Goal: Task Accomplishment & Management: Use online tool/utility

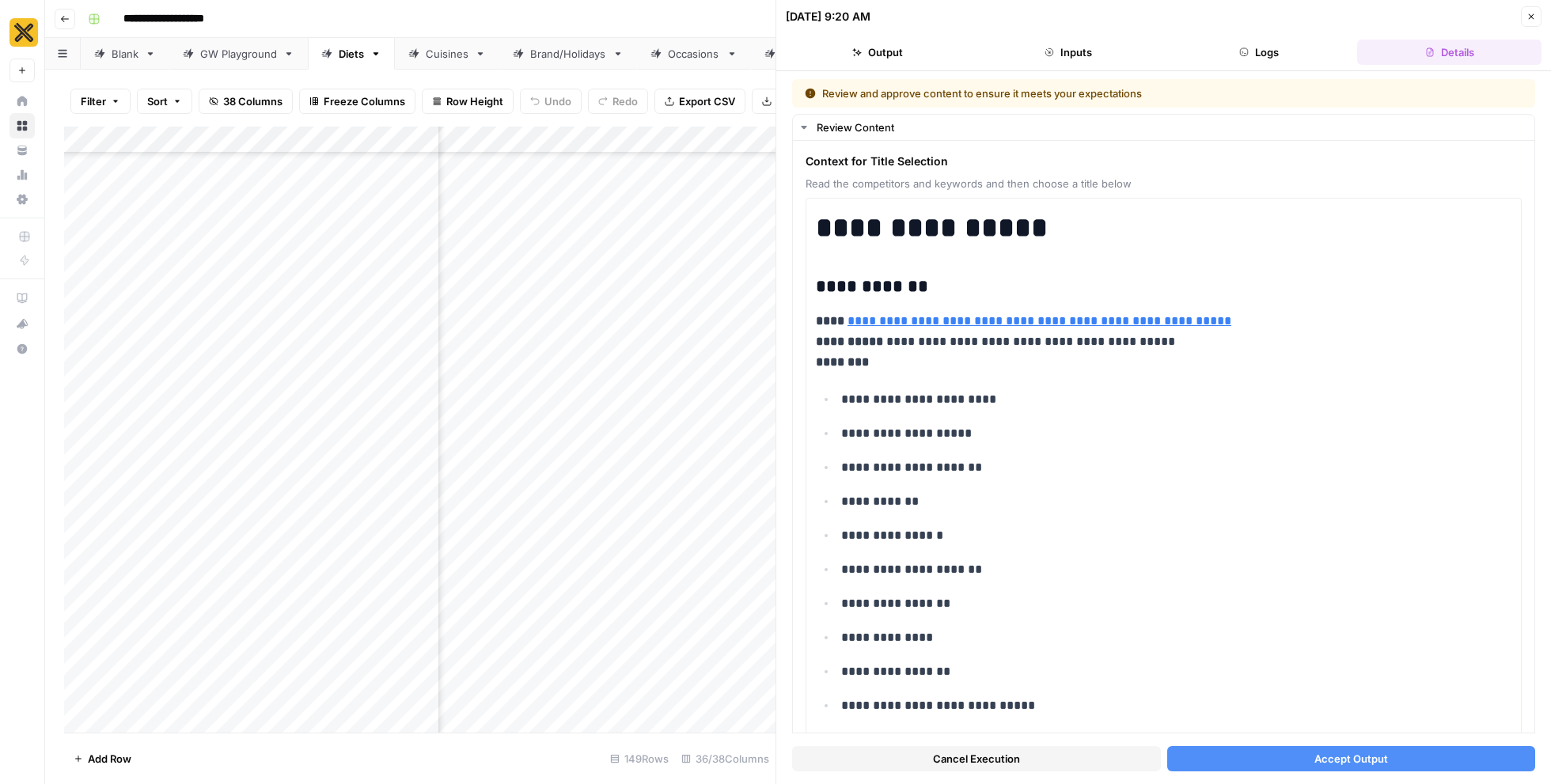
scroll to position [4723, 0]
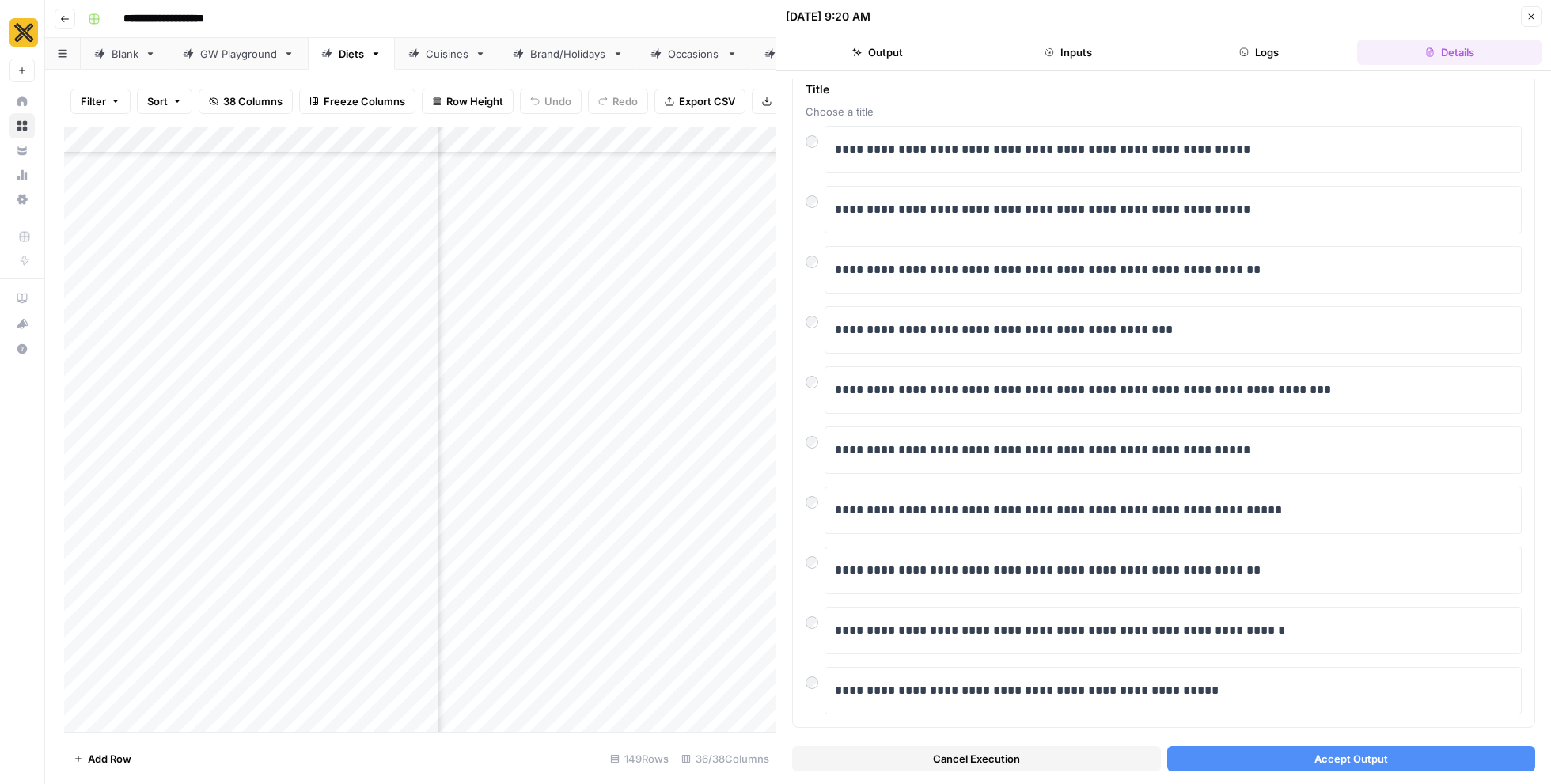
click at [1540, 20] on button "Close" at bounding box center [1531, 16] width 20 height 20
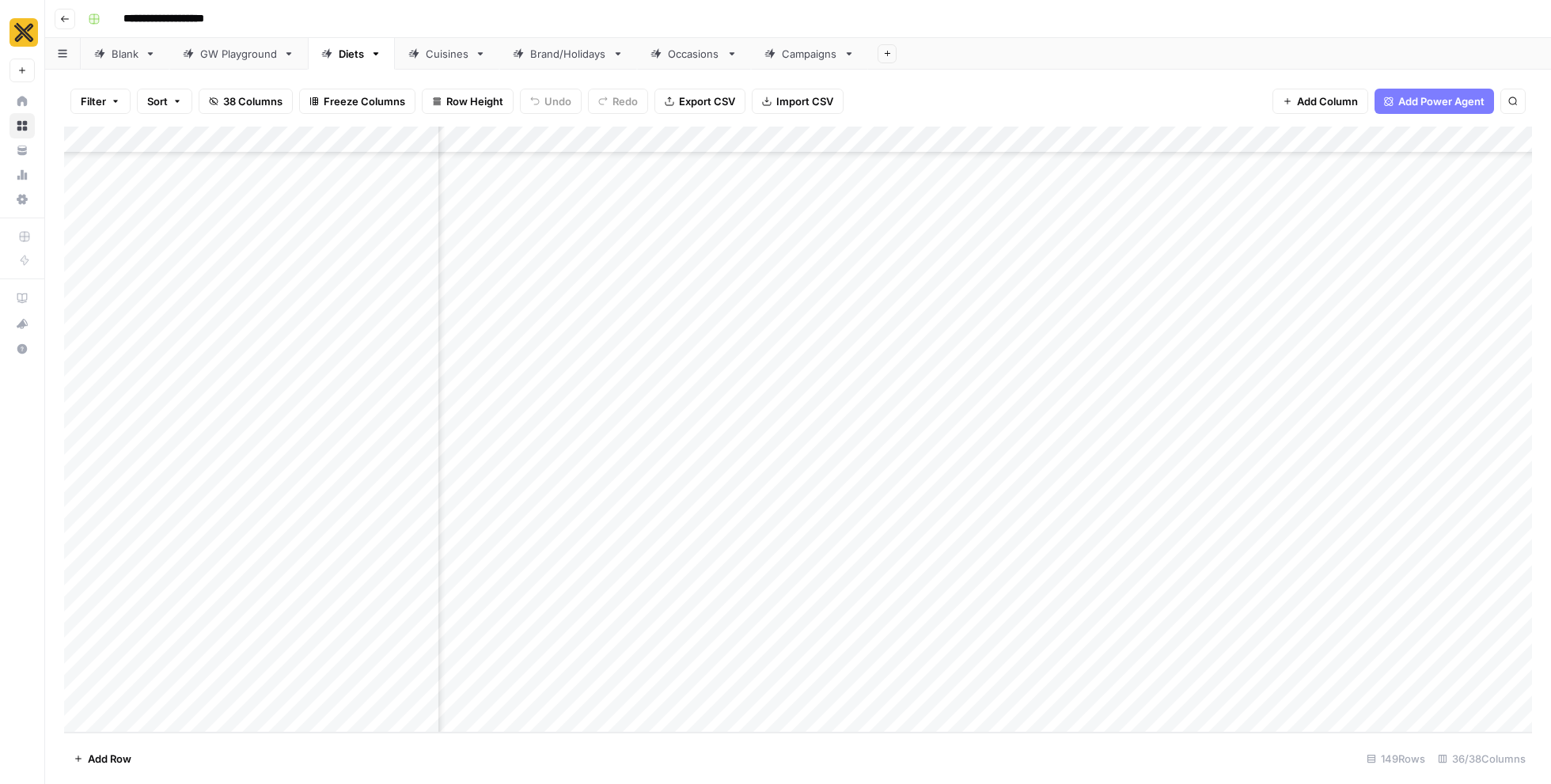
scroll to position [5576, 1408]
click at [390, 642] on div "Add Column" at bounding box center [798, 430] width 1467 height 606
click at [1050, 661] on div "Add Column" at bounding box center [798, 430] width 1467 height 606
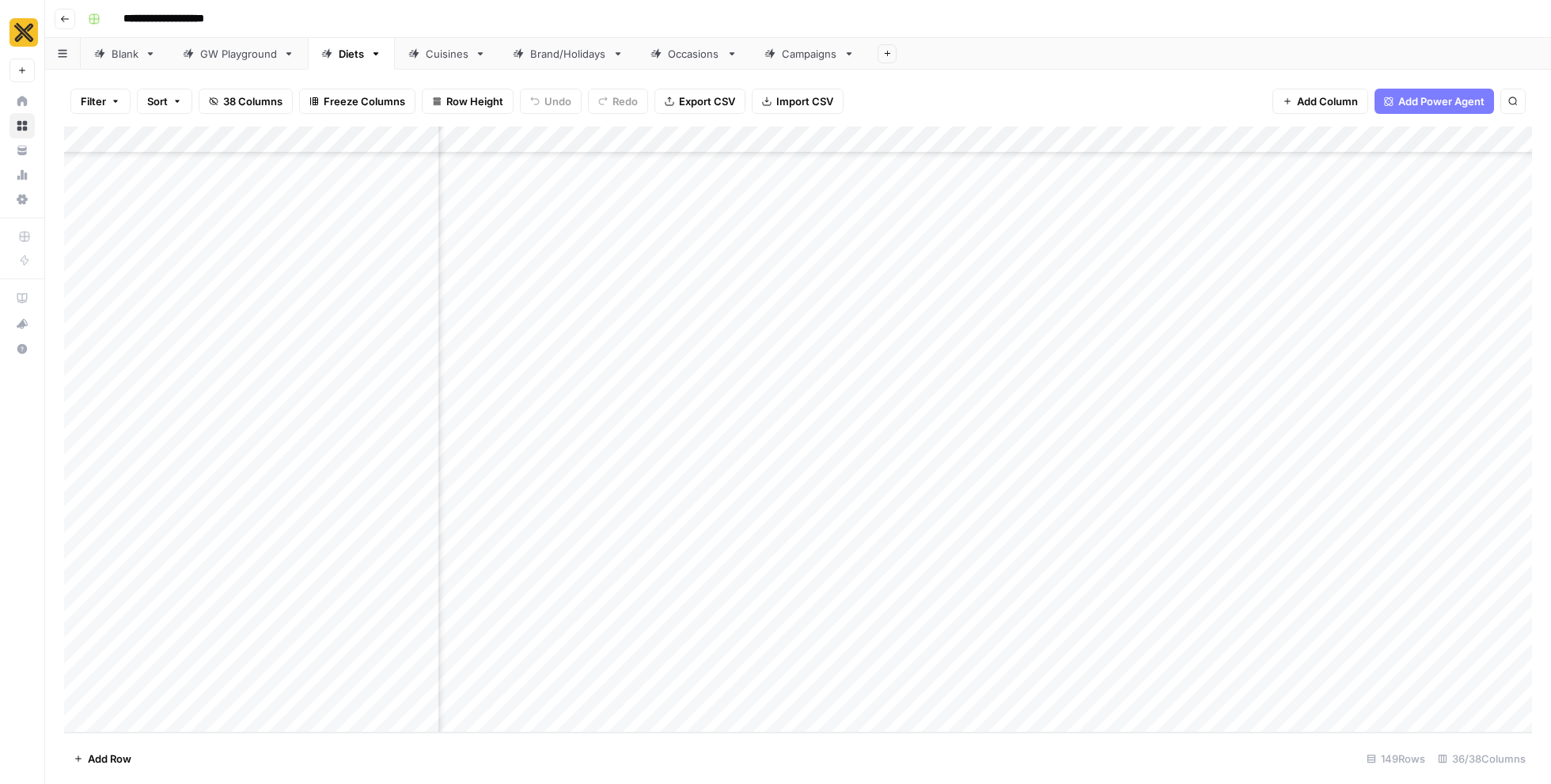
click at [1079, 645] on div "Add Column" at bounding box center [798, 430] width 1467 height 606
type textarea "**********"
click at [925, 655] on div "Add Column" at bounding box center [798, 430] width 1467 height 606
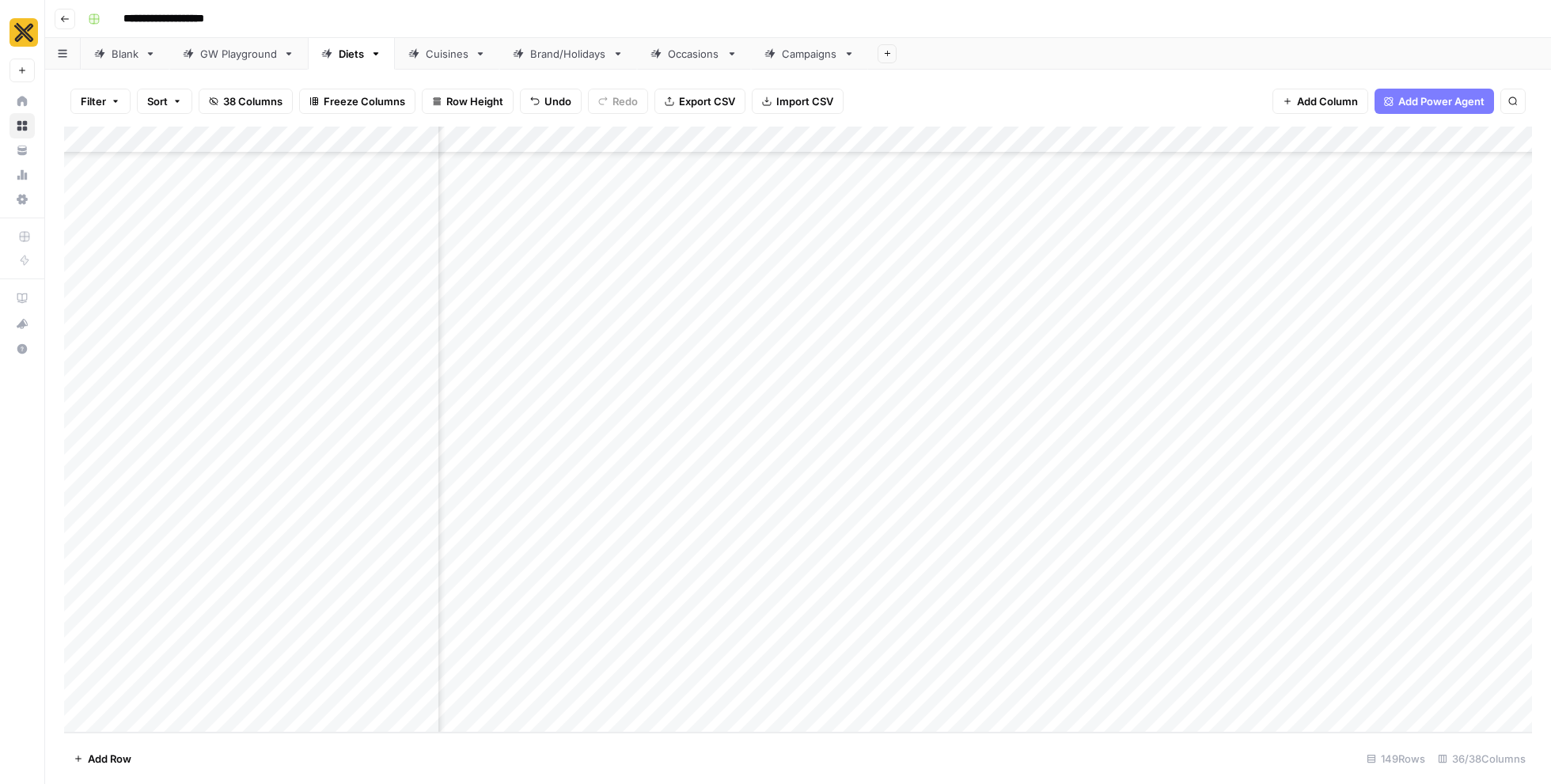
click at [925, 655] on div "Add Column" at bounding box center [798, 430] width 1467 height 606
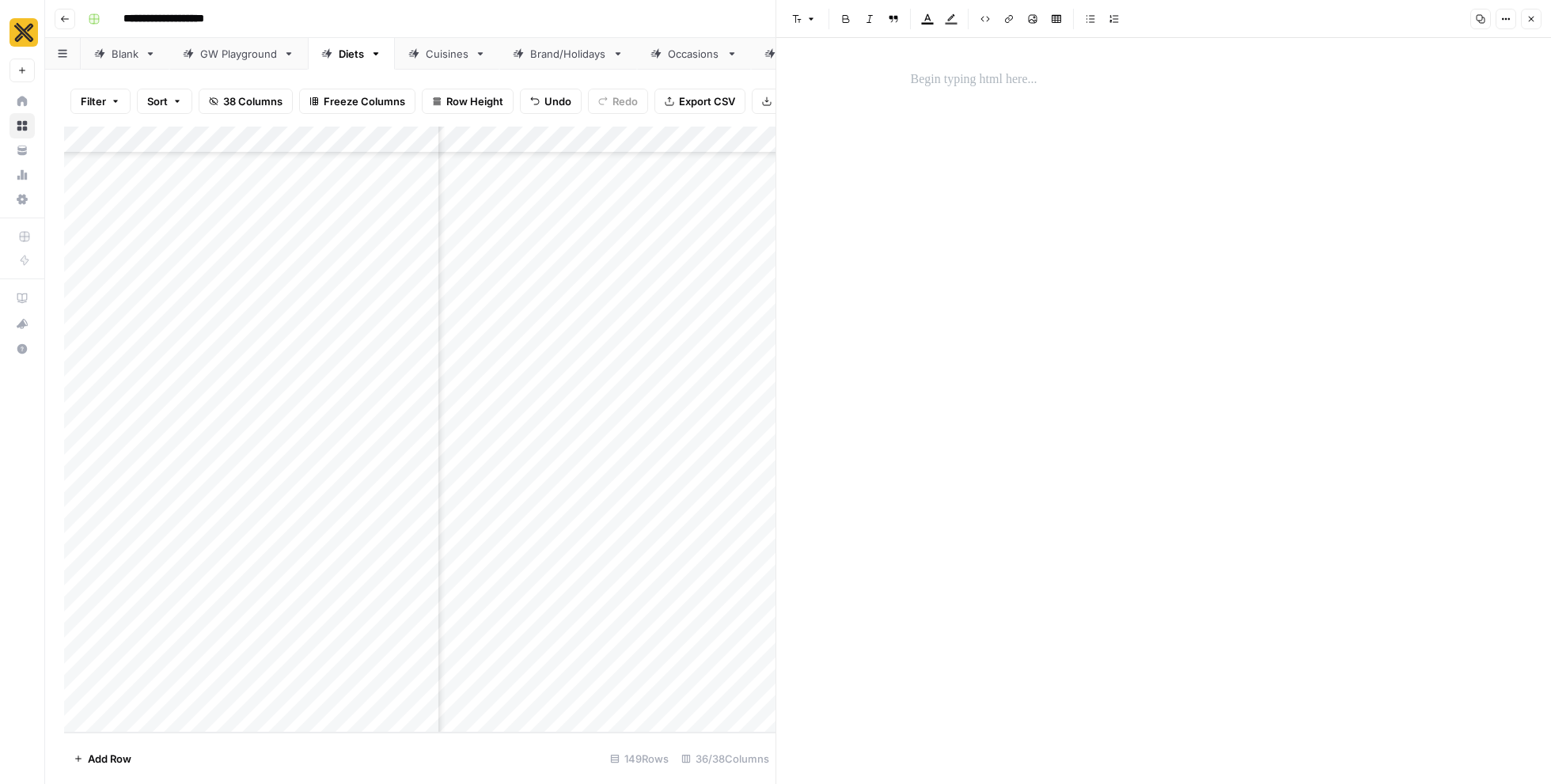
click at [1054, 108] on div at bounding box center [1163, 398] width 526 height 670
click at [1037, 86] on p at bounding box center [1163, 80] width 506 height 20
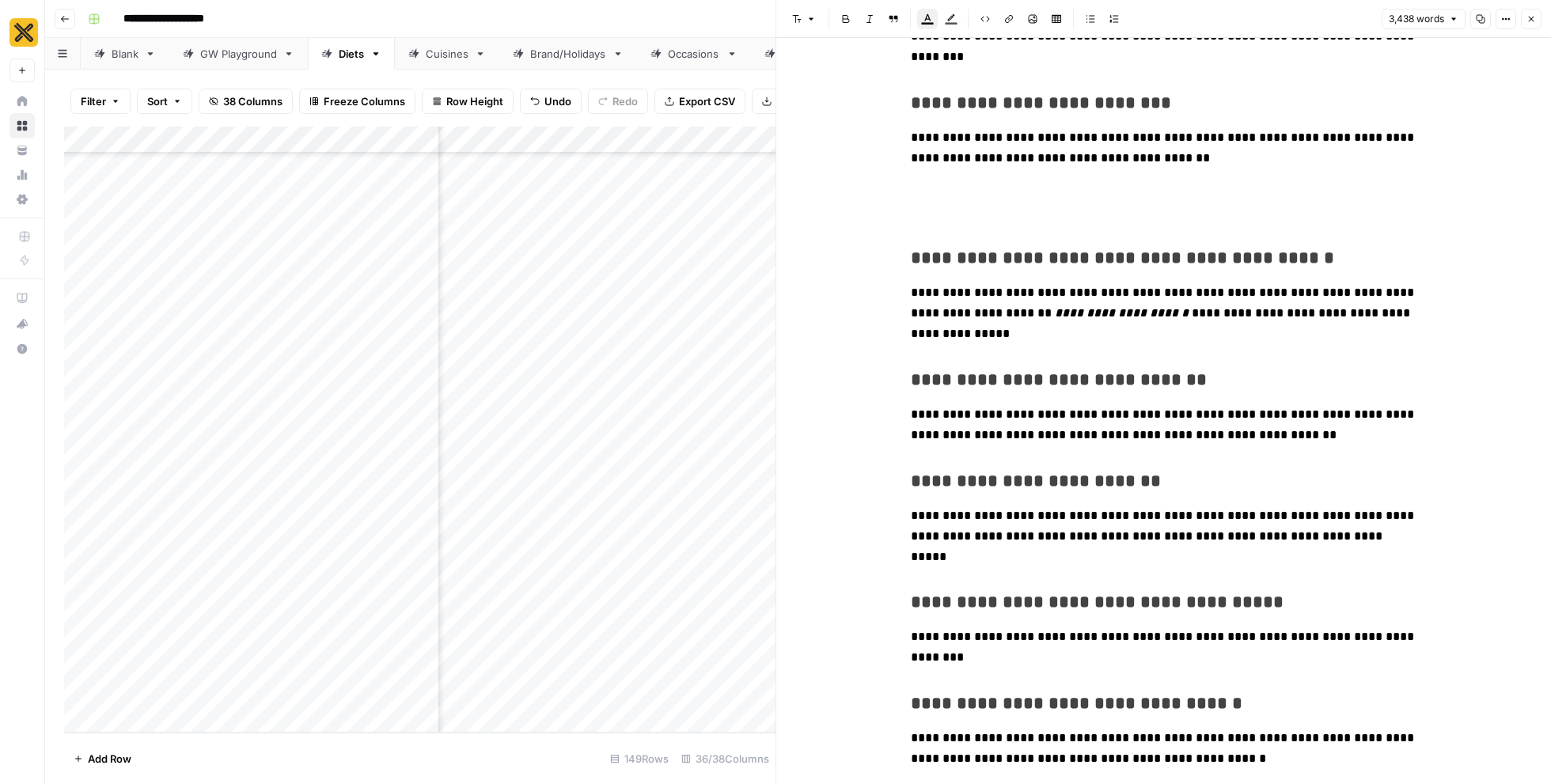
scroll to position [10055, 0]
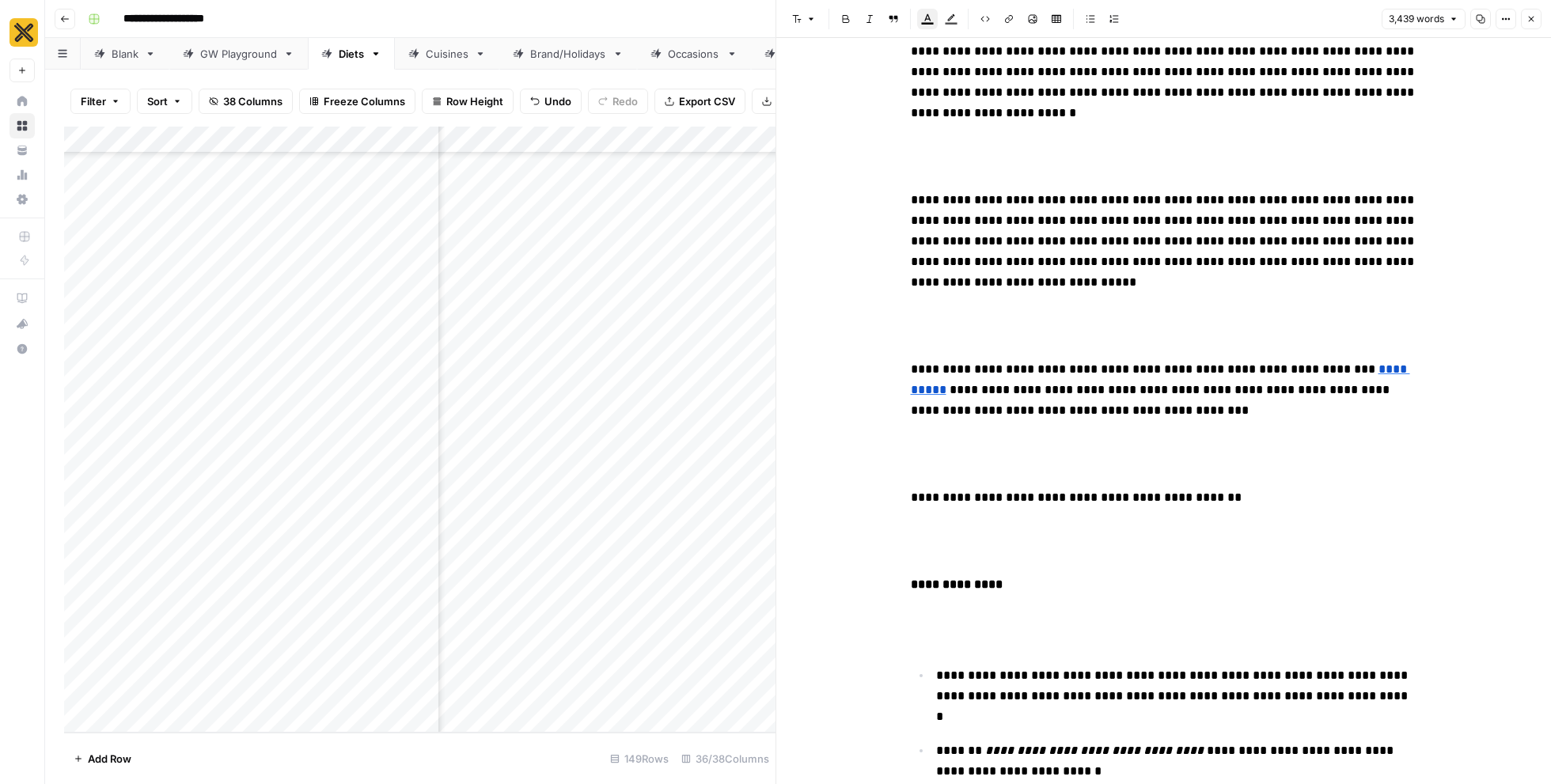
scroll to position [0, 0]
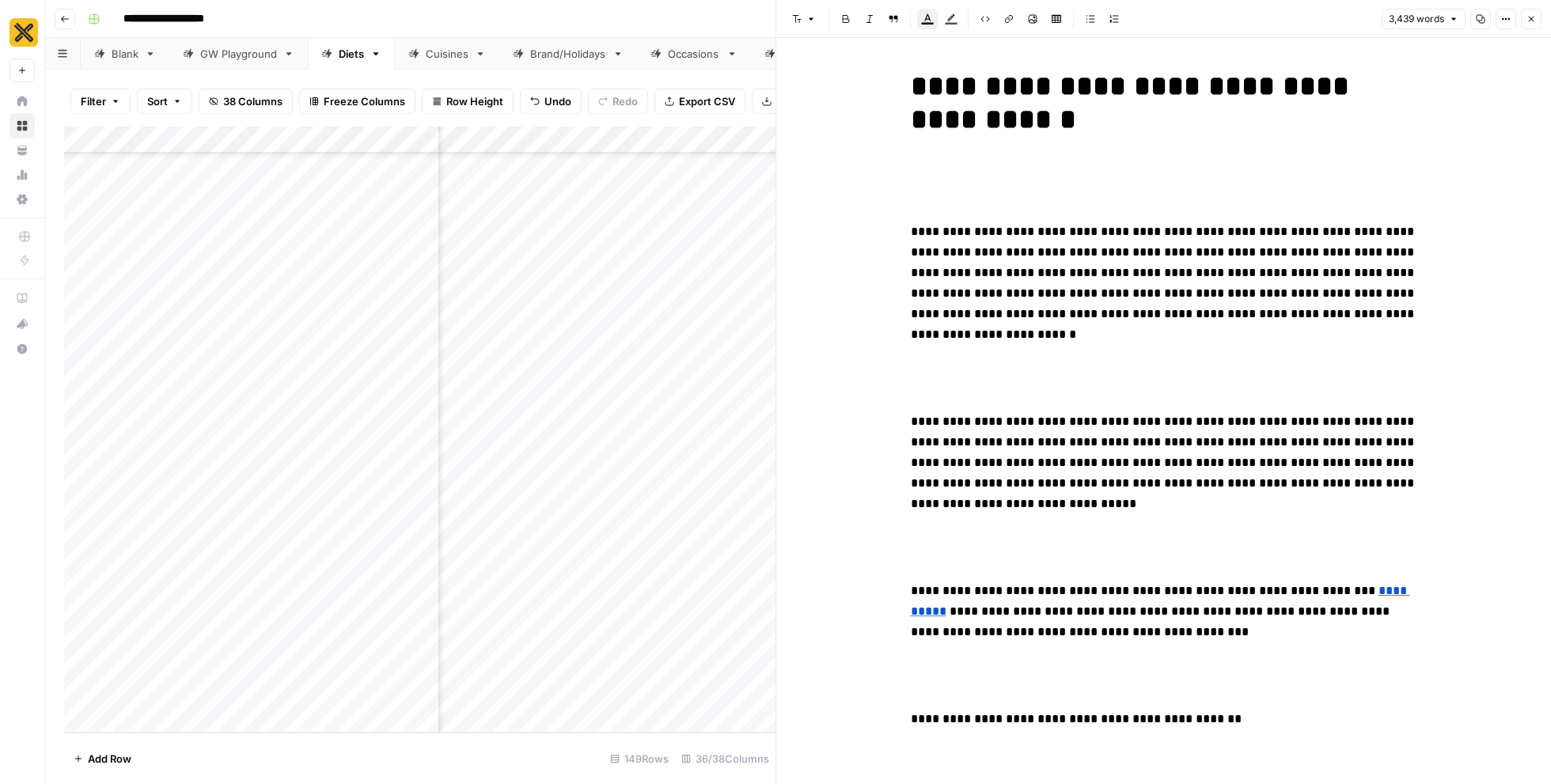
click at [912, 415] on span "**********" at bounding box center [1163, 462] width 506 height 94
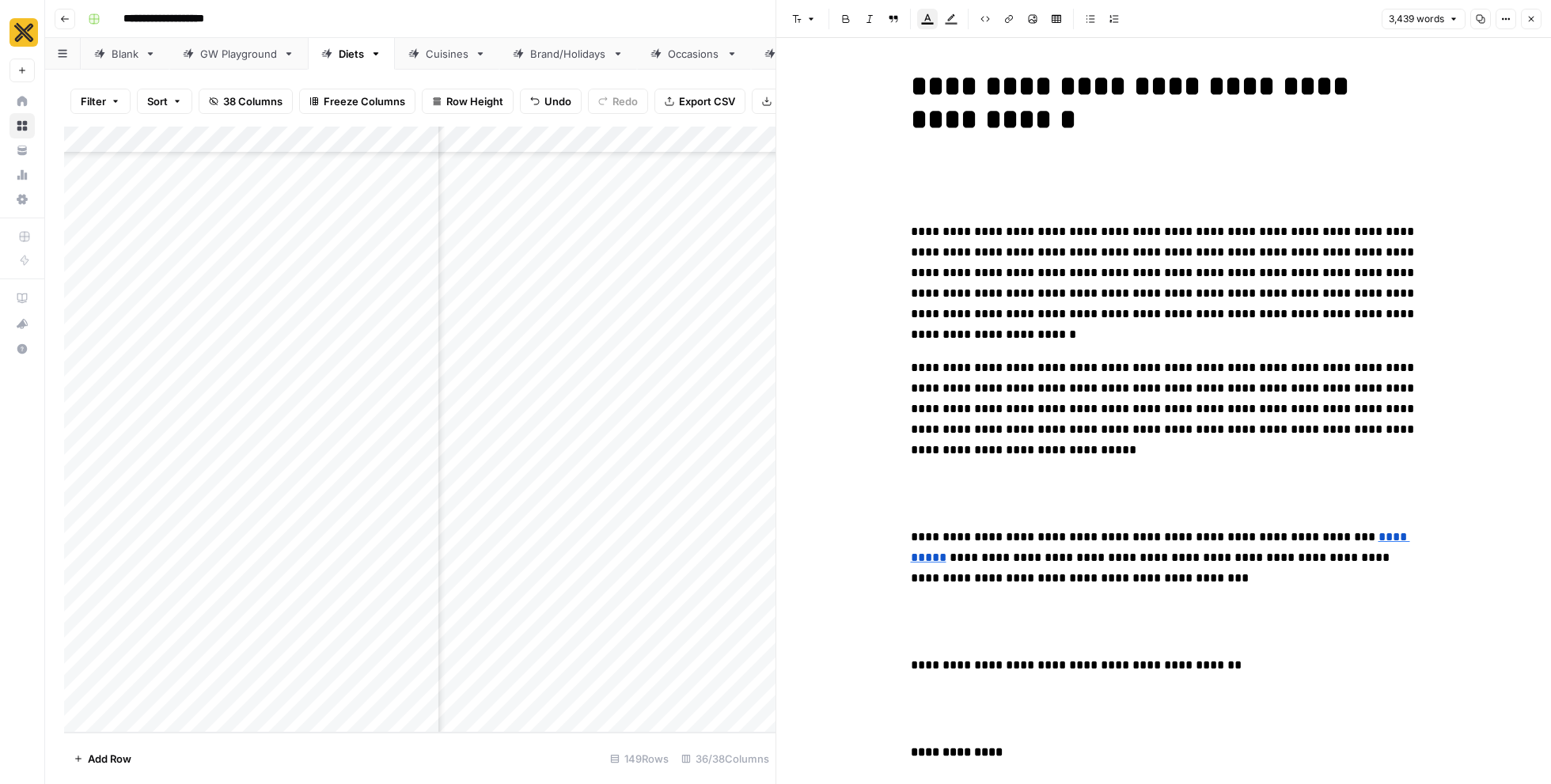
click at [914, 527] on p "**********" at bounding box center [1163, 558] width 506 height 62
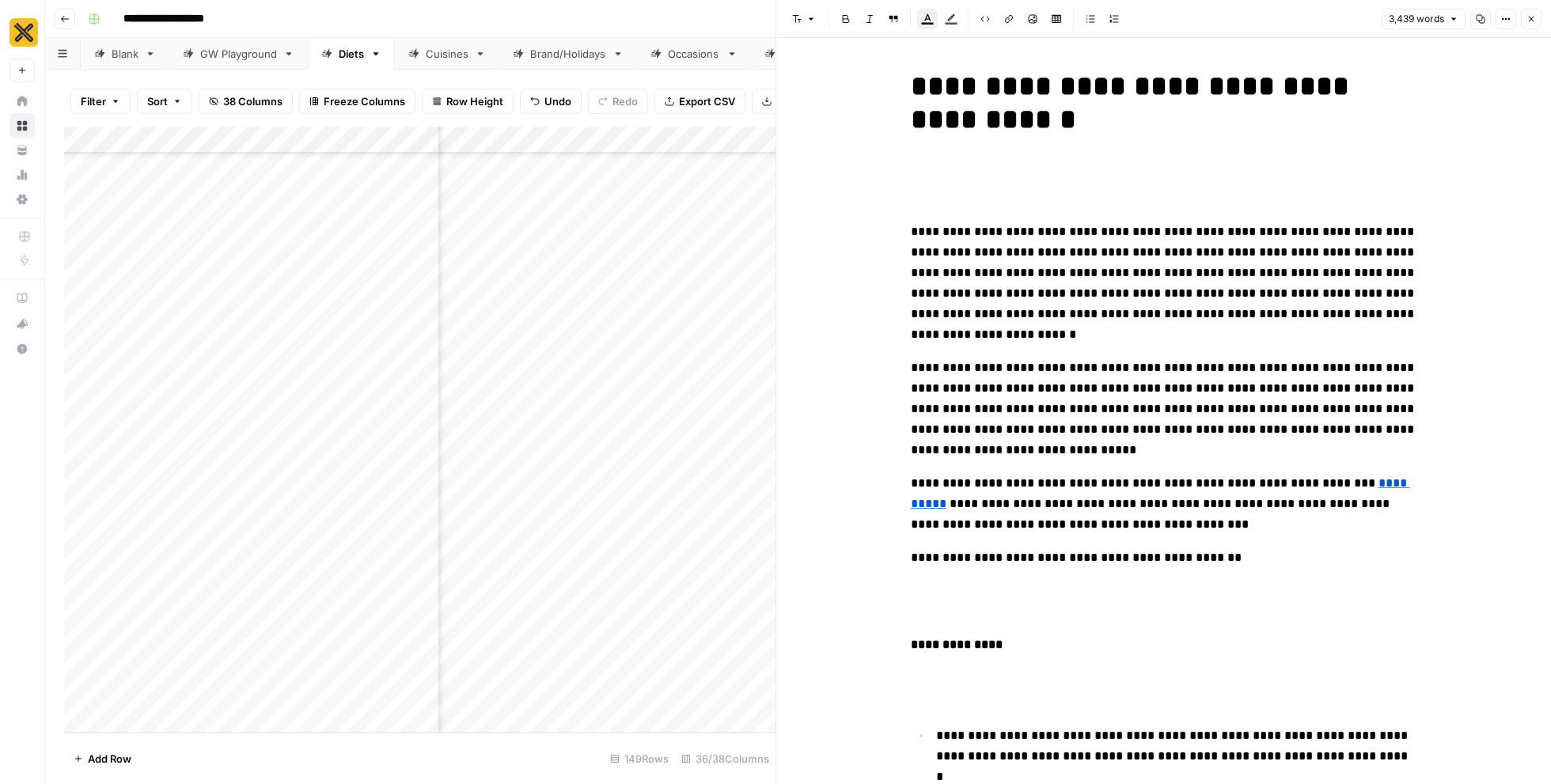
click at [912, 639] on strong "**********" at bounding box center [956, 644] width 92 height 12
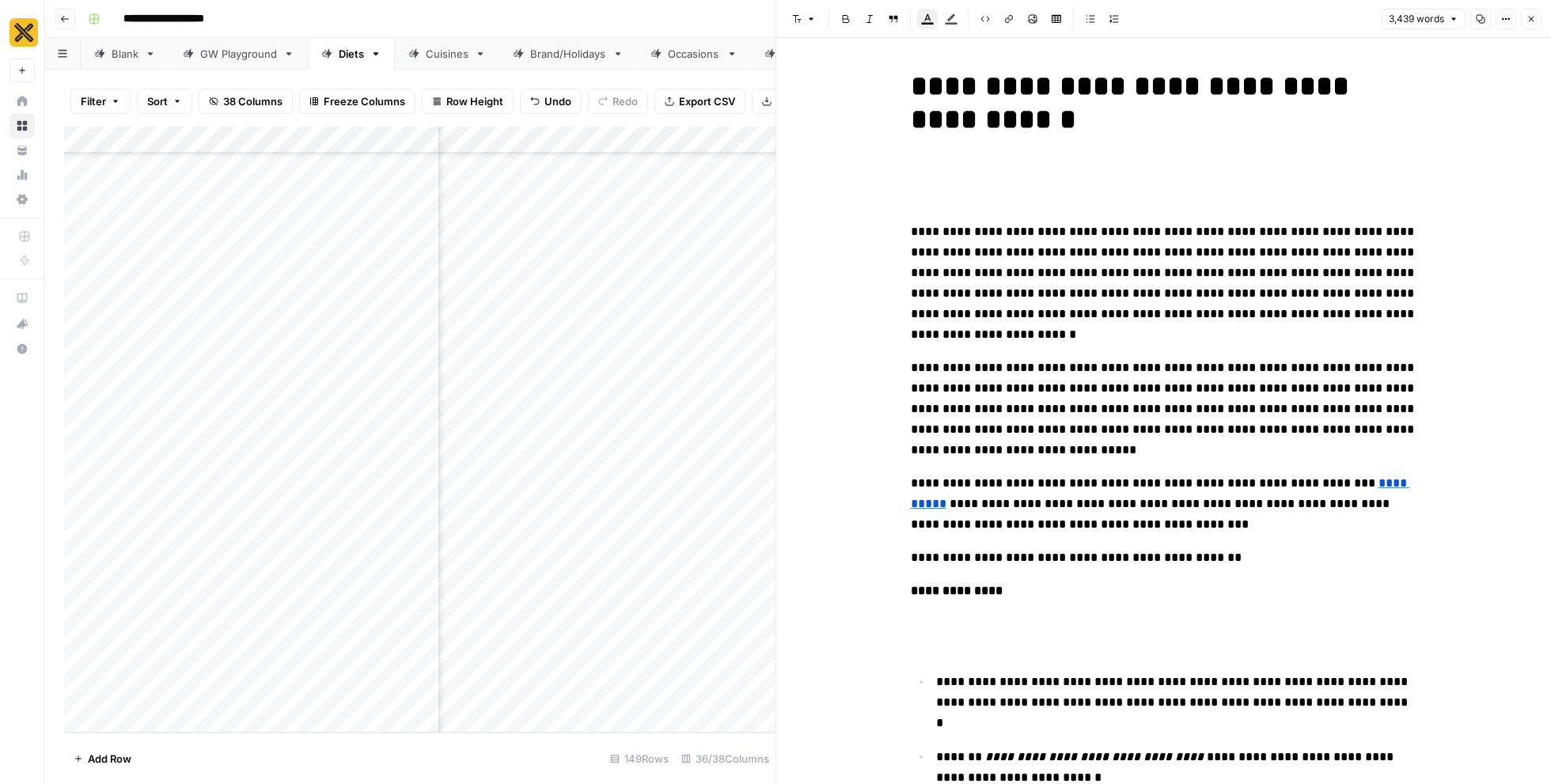
click at [913, 633] on p at bounding box center [1163, 635] width 506 height 41
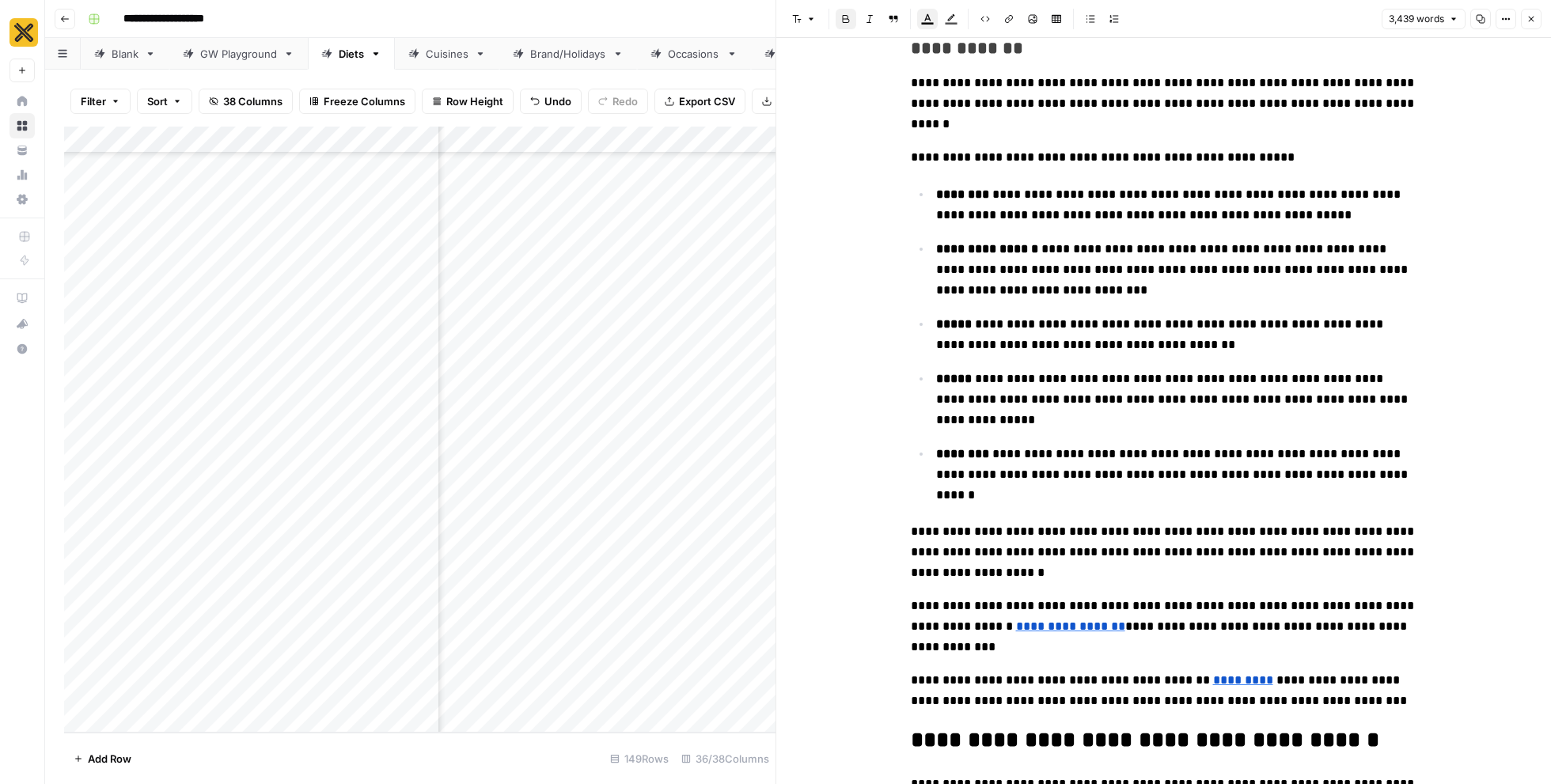
scroll to position [6908, 0]
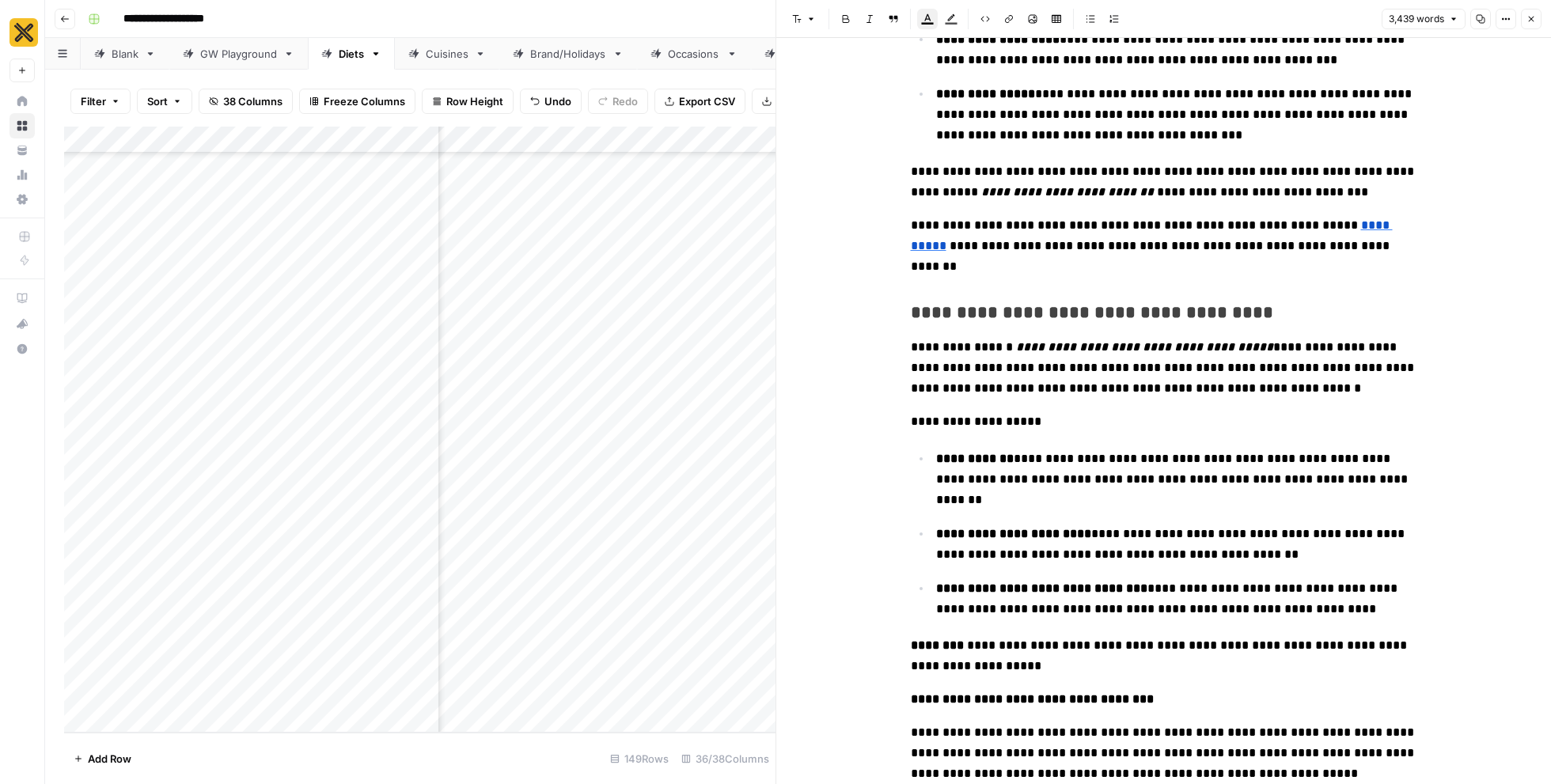
scroll to position [0, 0]
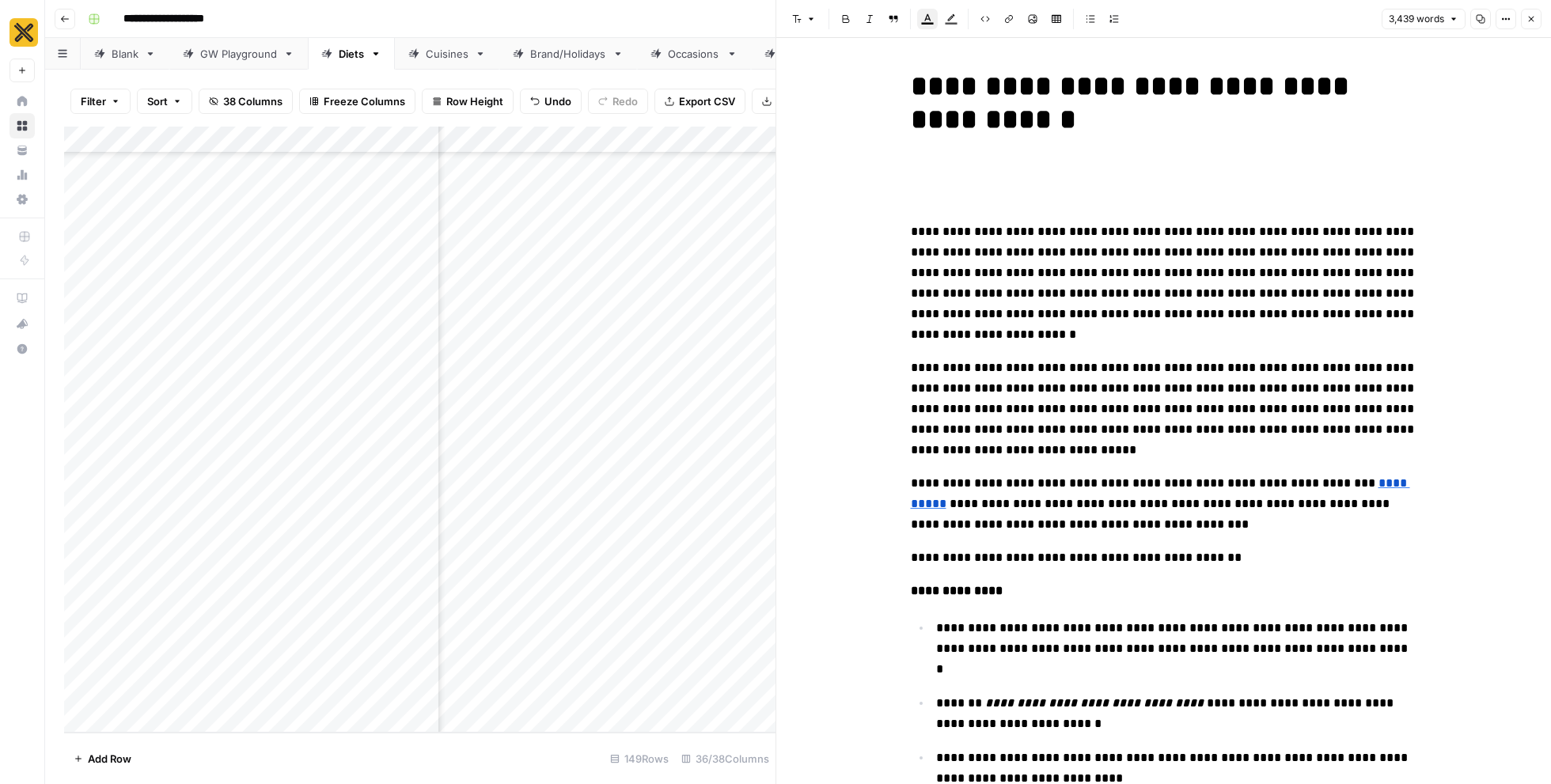
click at [911, 232] on span "**********" at bounding box center [1163, 283] width 506 height 115
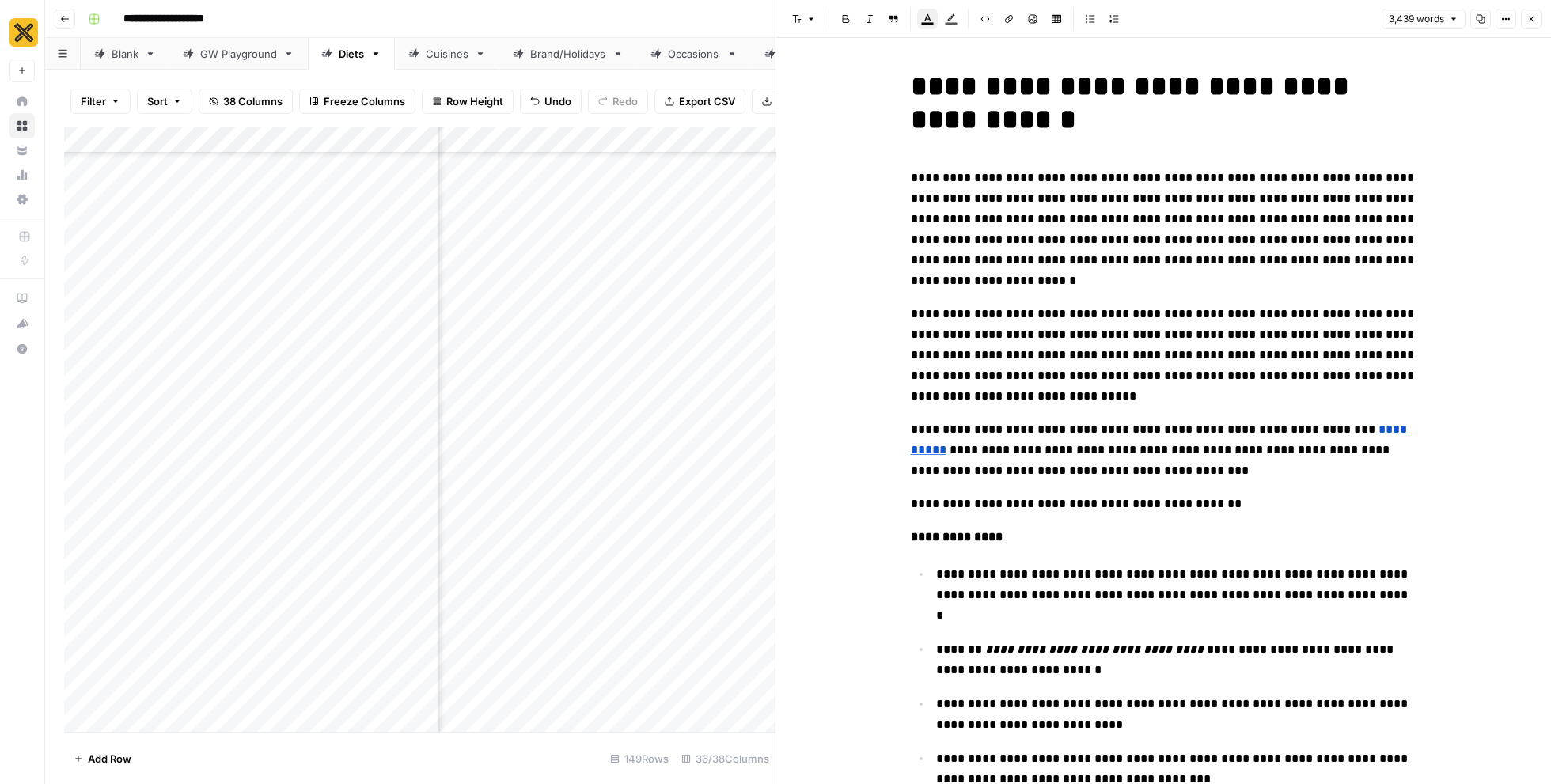
click at [1471, 21] on button "Copy" at bounding box center [1480, 19] width 20 height 20
click at [1539, 19] on button "Close" at bounding box center [1531, 19] width 20 height 20
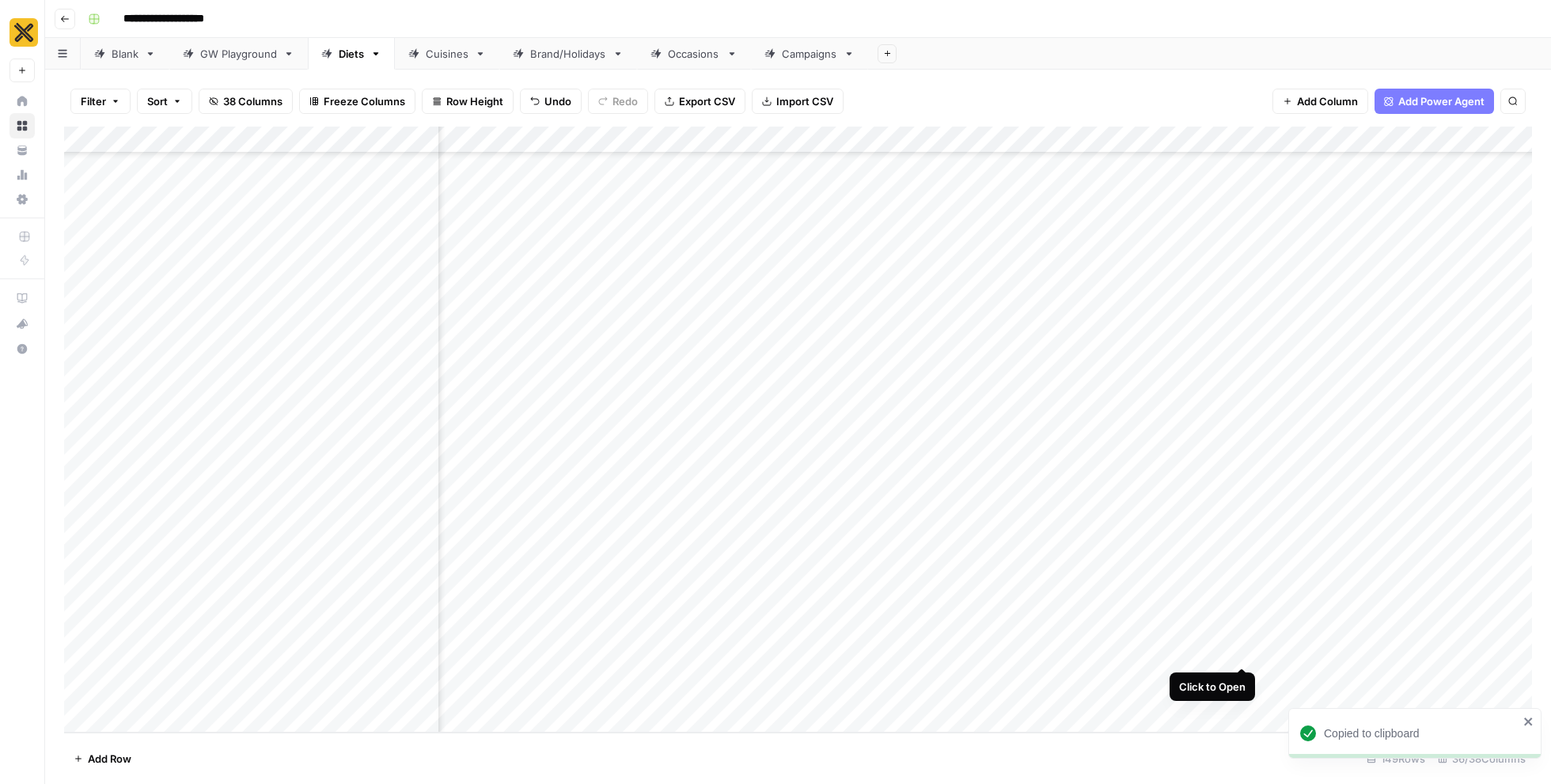
click at [1242, 632] on div "Add Column" at bounding box center [798, 430] width 1467 height 606
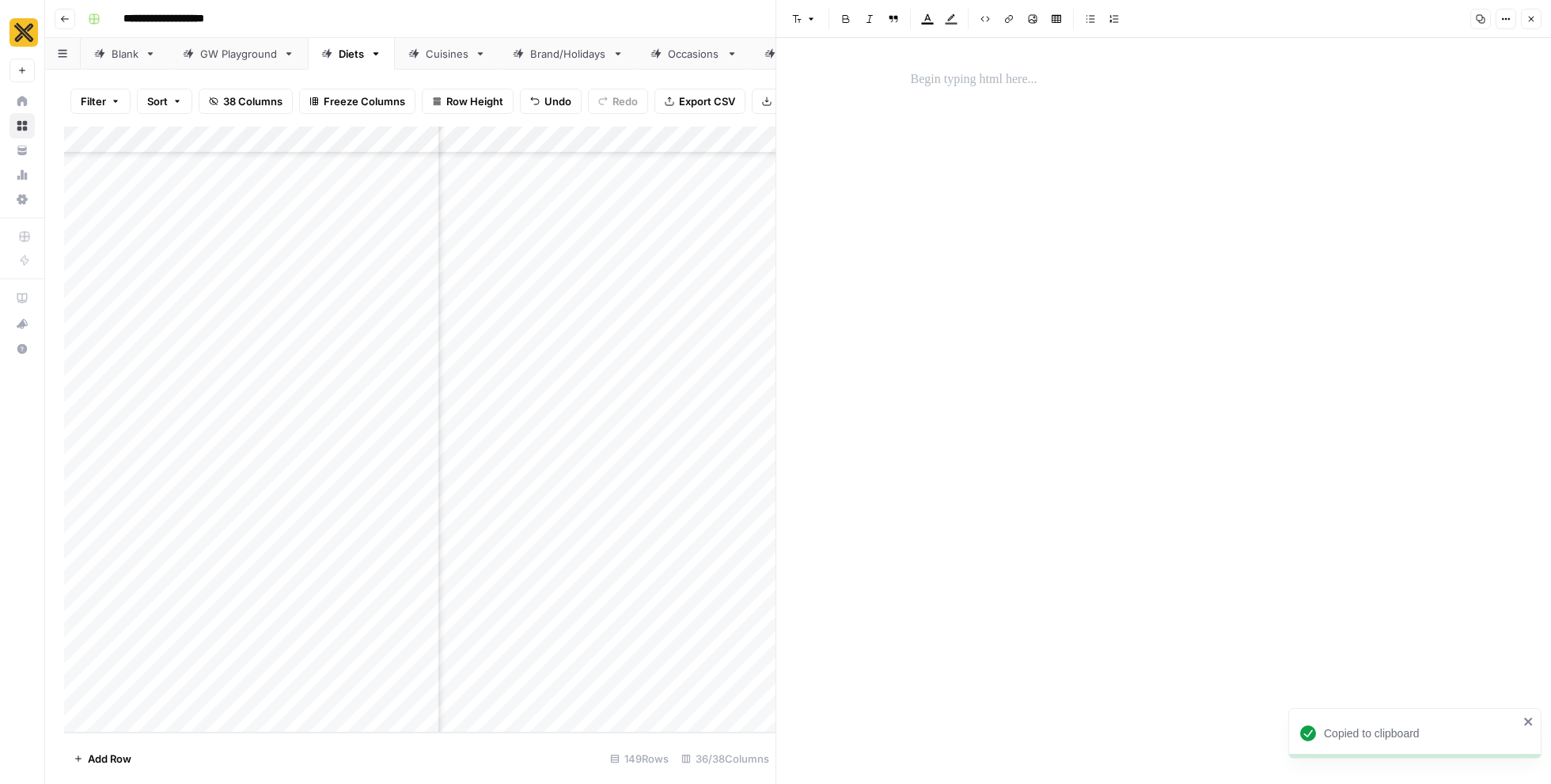
click at [954, 74] on p at bounding box center [1163, 80] width 506 height 20
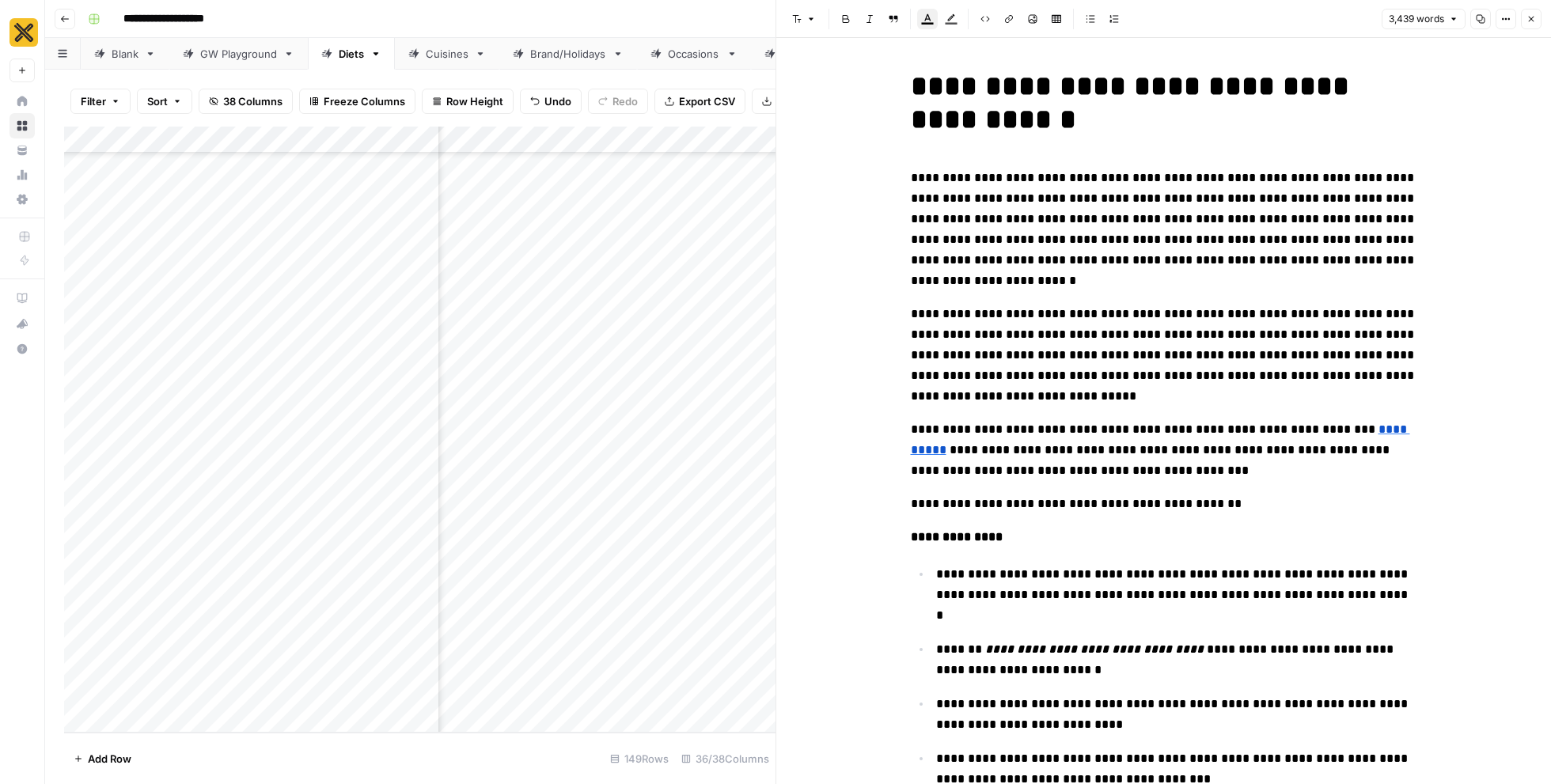
click at [1526, 22] on icon "button" at bounding box center [1531, 19] width 10 height 10
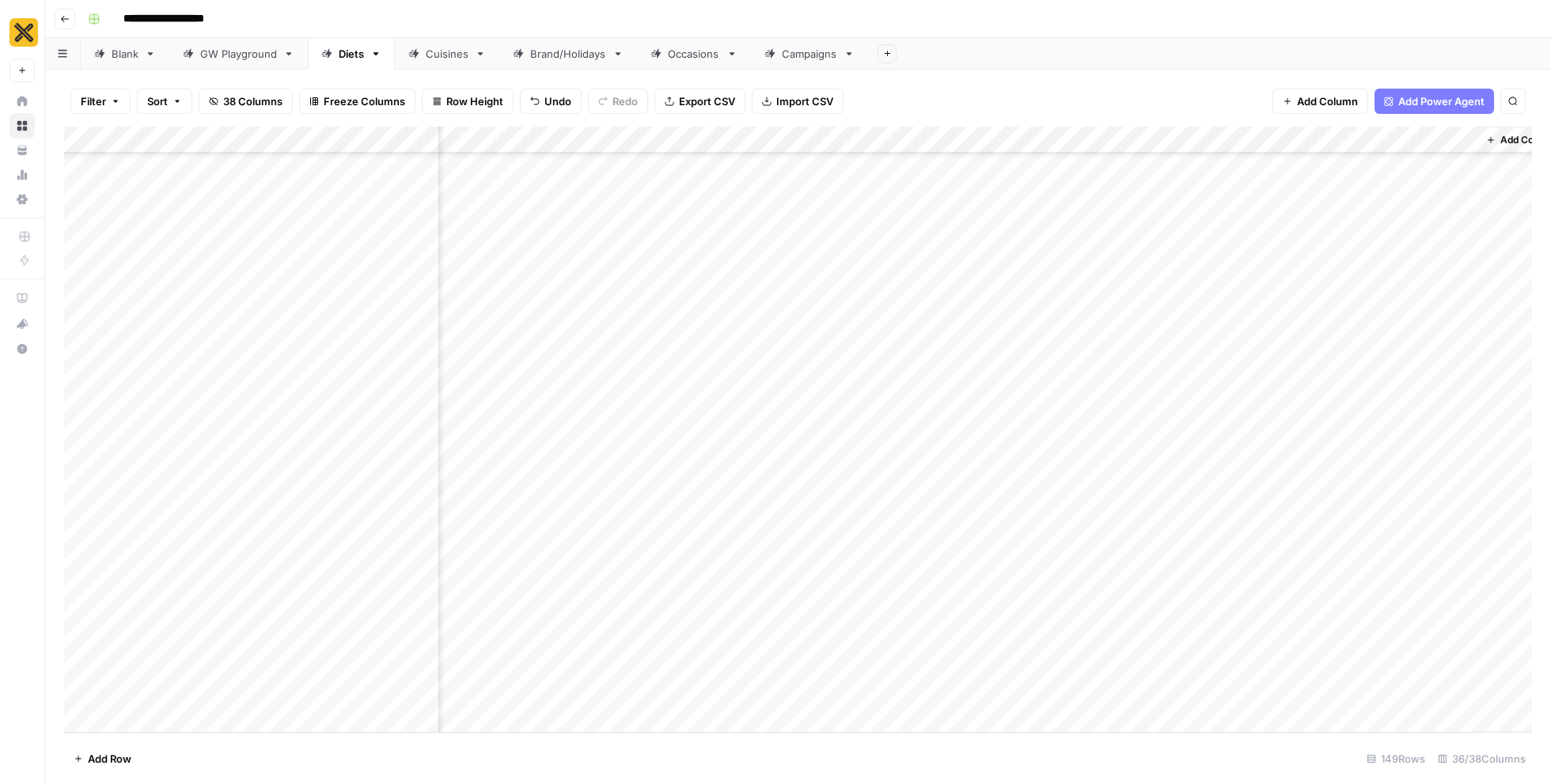
scroll to position [5576, 3614]
click at [1089, 636] on div "Add Column" at bounding box center [798, 430] width 1467 height 606
click at [1289, 636] on div "Add Column" at bounding box center [798, 430] width 1467 height 606
click at [458, 58] on div "Cuisines" at bounding box center [447, 53] width 43 height 15
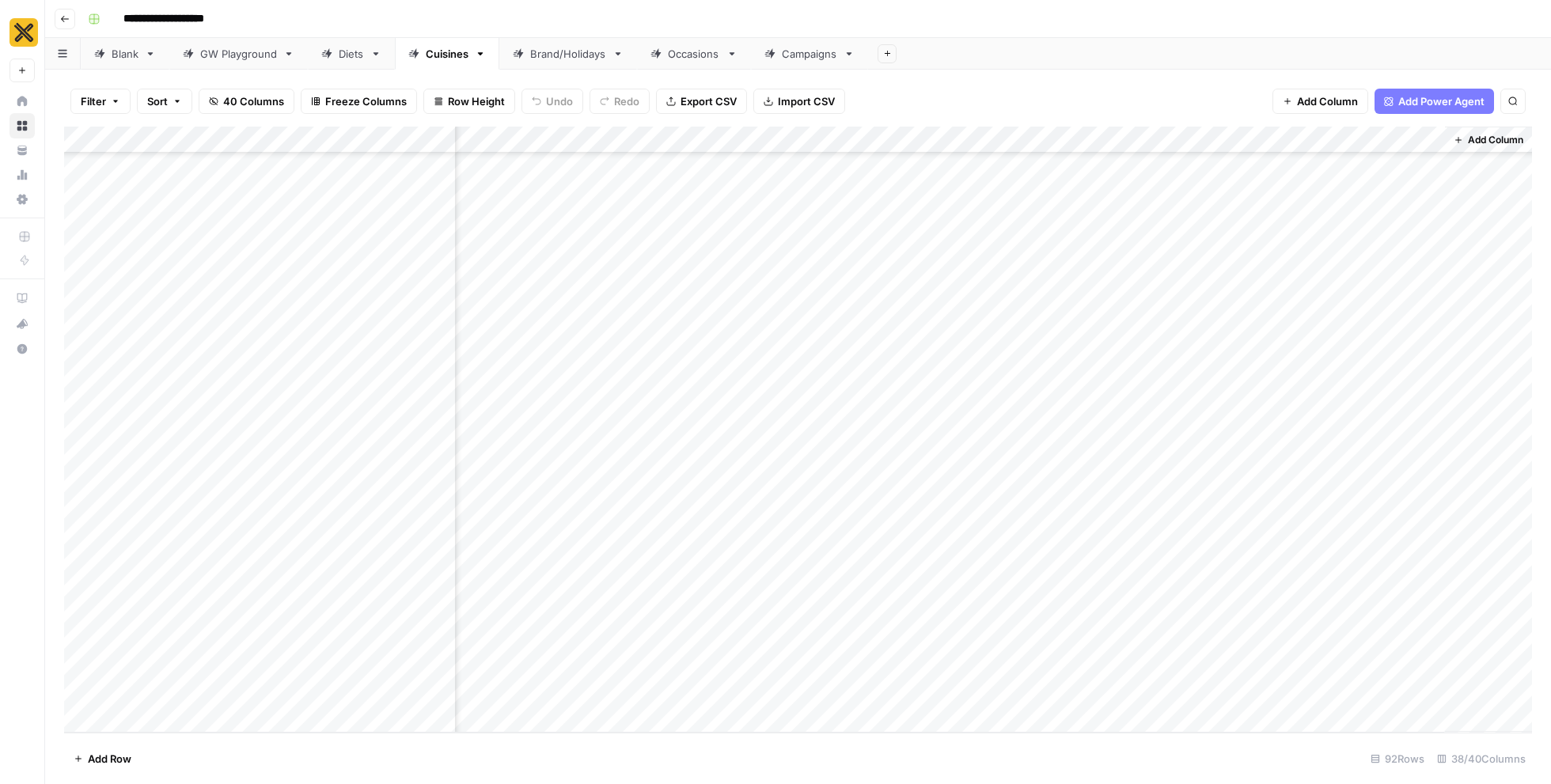
click at [340, 53] on div "Diets" at bounding box center [351, 53] width 25 height 15
click at [317, 679] on div "Add Column" at bounding box center [798, 430] width 1467 height 606
click at [317, 679] on textarea at bounding box center [377, 679] width 253 height 22
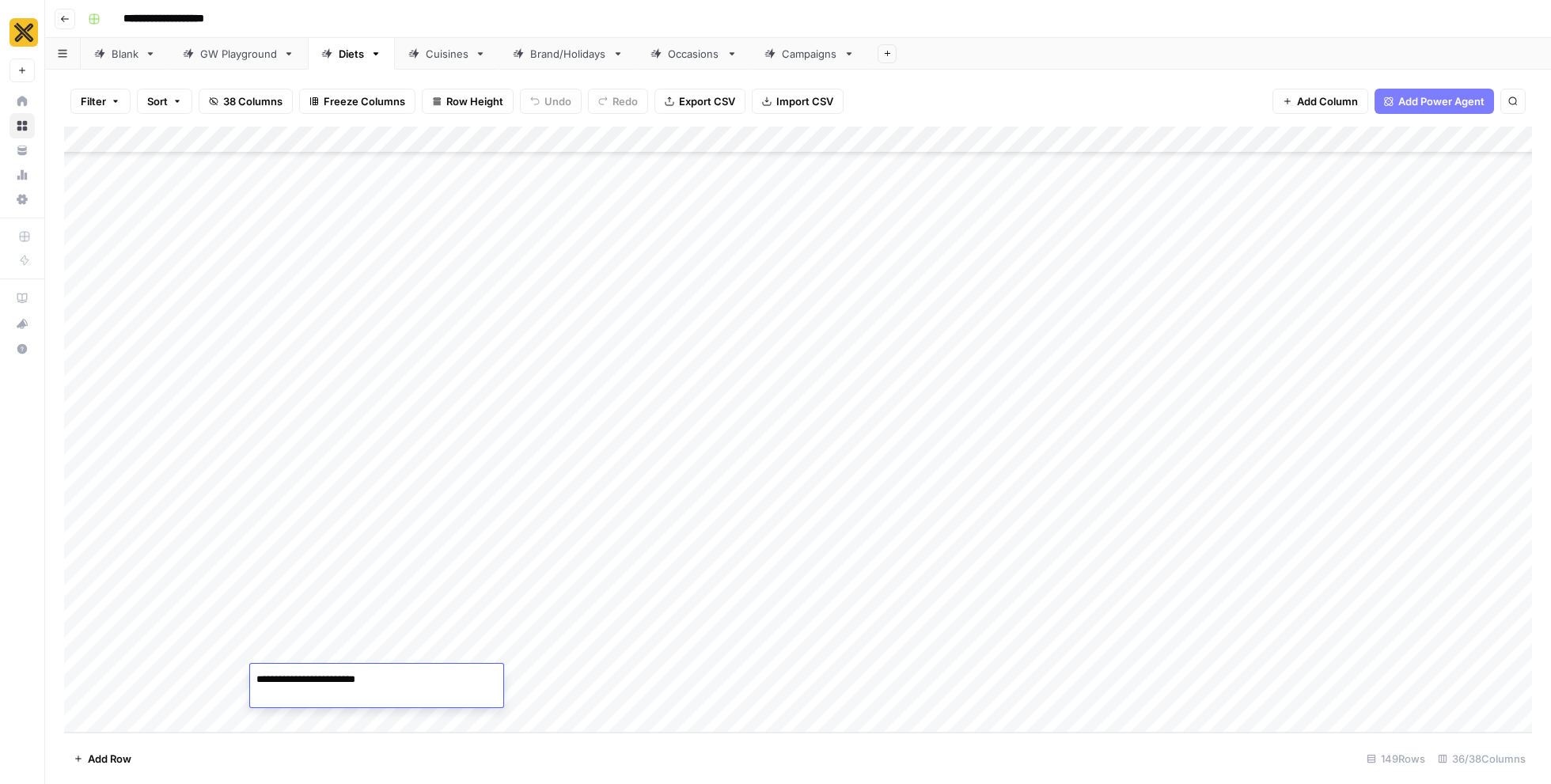
type textarea "**********"
click at [197, 680] on div "Add Column" at bounding box center [798, 430] width 1467 height 606
click at [1328, 673] on div "Add Column" at bounding box center [798, 430] width 1467 height 606
click at [387, 674] on div "Add Column" at bounding box center [798, 430] width 1467 height 606
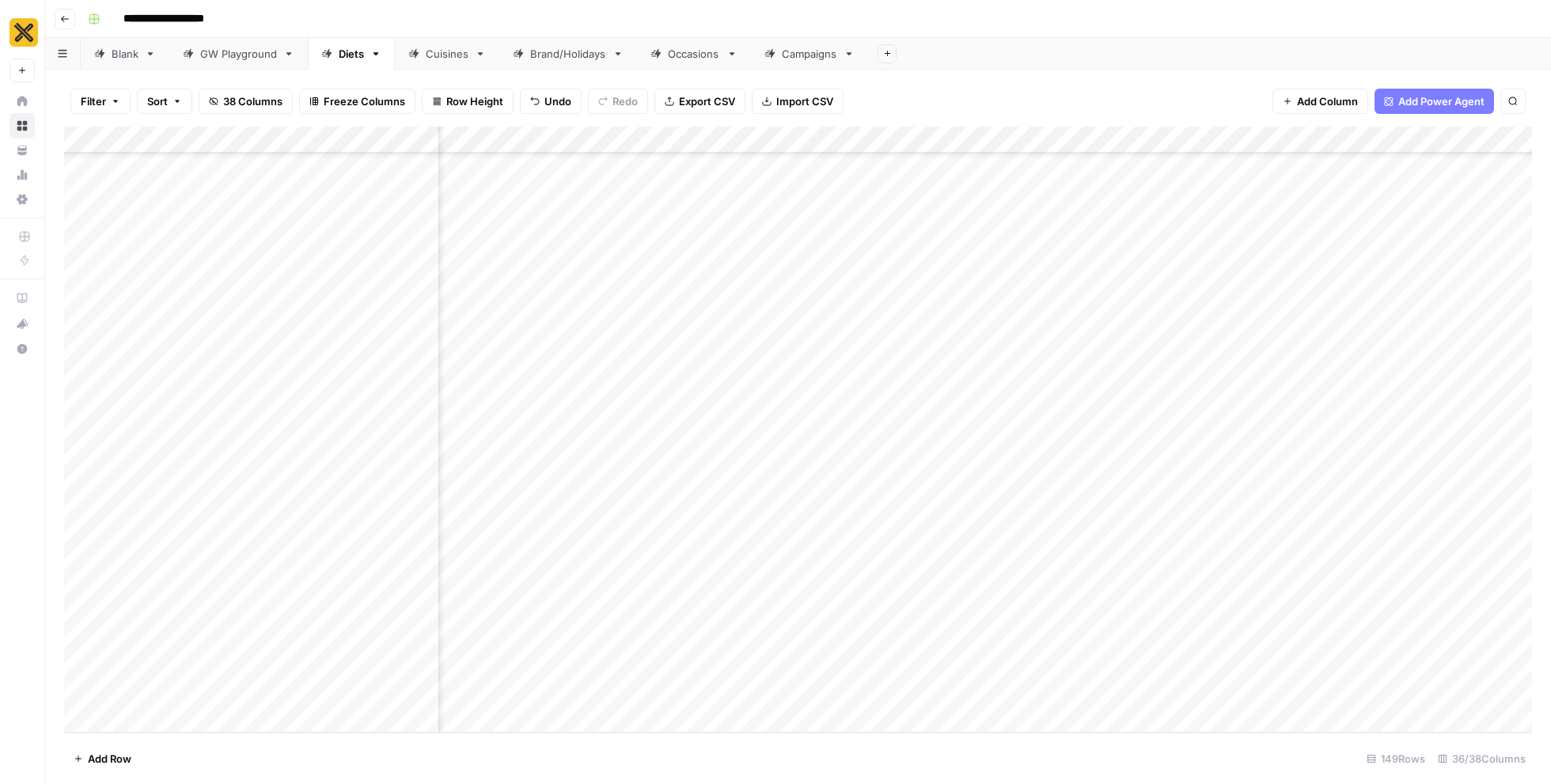
click at [387, 674] on div "Add Column" at bounding box center [798, 430] width 1467 height 606
click at [387, 674] on textarea "**********" at bounding box center [377, 679] width 253 height 22
type textarea "**********"
click at [1388, 674] on div "Add Column" at bounding box center [798, 430] width 1467 height 606
click at [336, 675] on div "Add Column" at bounding box center [798, 430] width 1467 height 606
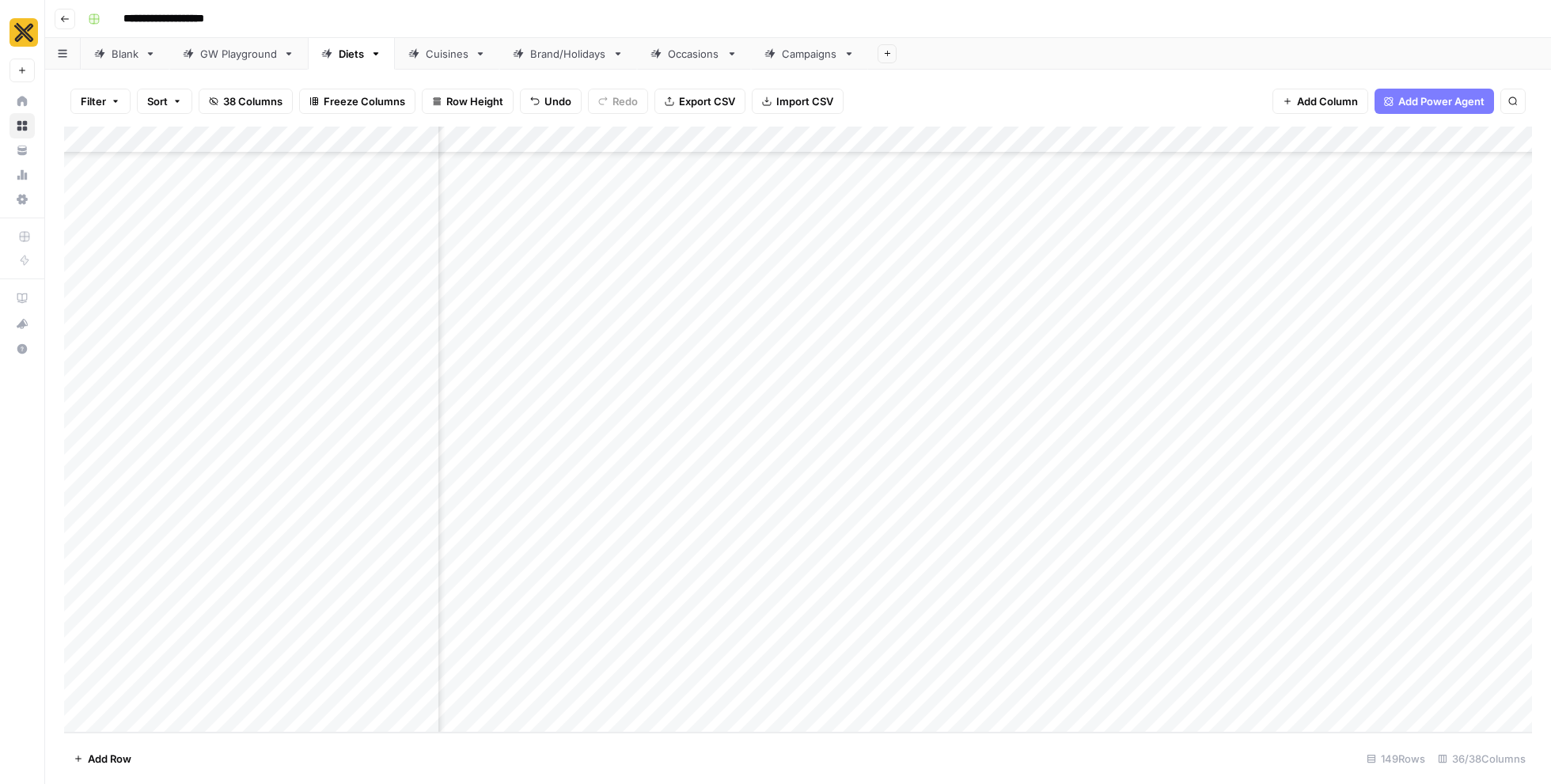
click at [336, 675] on div "Add Column" at bounding box center [798, 430] width 1467 height 606
type textarea "**********"
click at [322, 637] on div "Add Column" at bounding box center [798, 430] width 1467 height 606
click at [322, 665] on div "Add Column" at bounding box center [798, 430] width 1467 height 606
click at [350, 694] on div "Add Column" at bounding box center [798, 430] width 1467 height 606
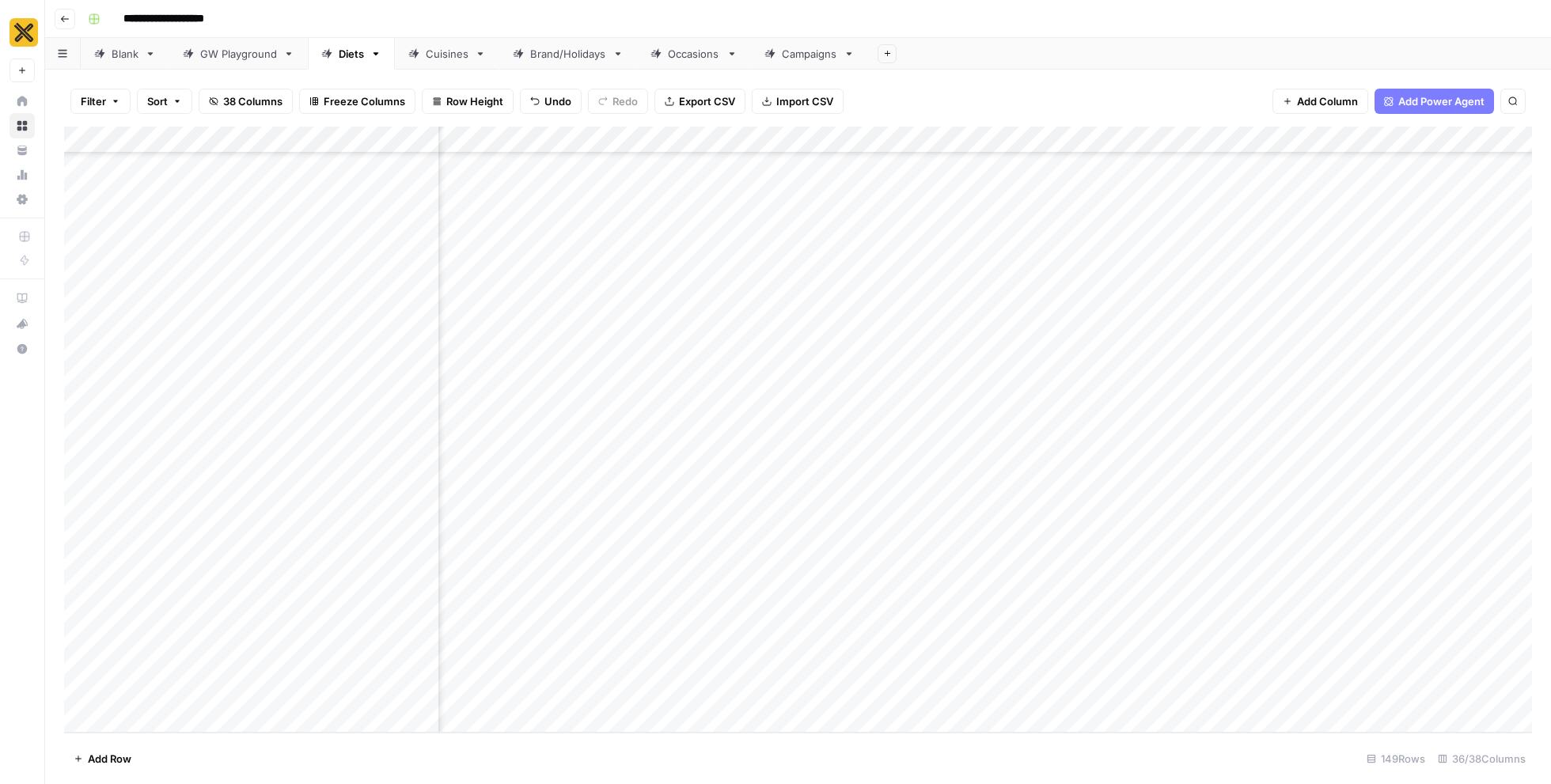
click at [1387, 675] on div "Add Column" at bounding box center [798, 430] width 1467 height 606
click at [82, 681] on div "Add Column" at bounding box center [798, 430] width 1467 height 606
click at [123, 761] on span "Delete 1 Row" at bounding box center [106, 758] width 63 height 15
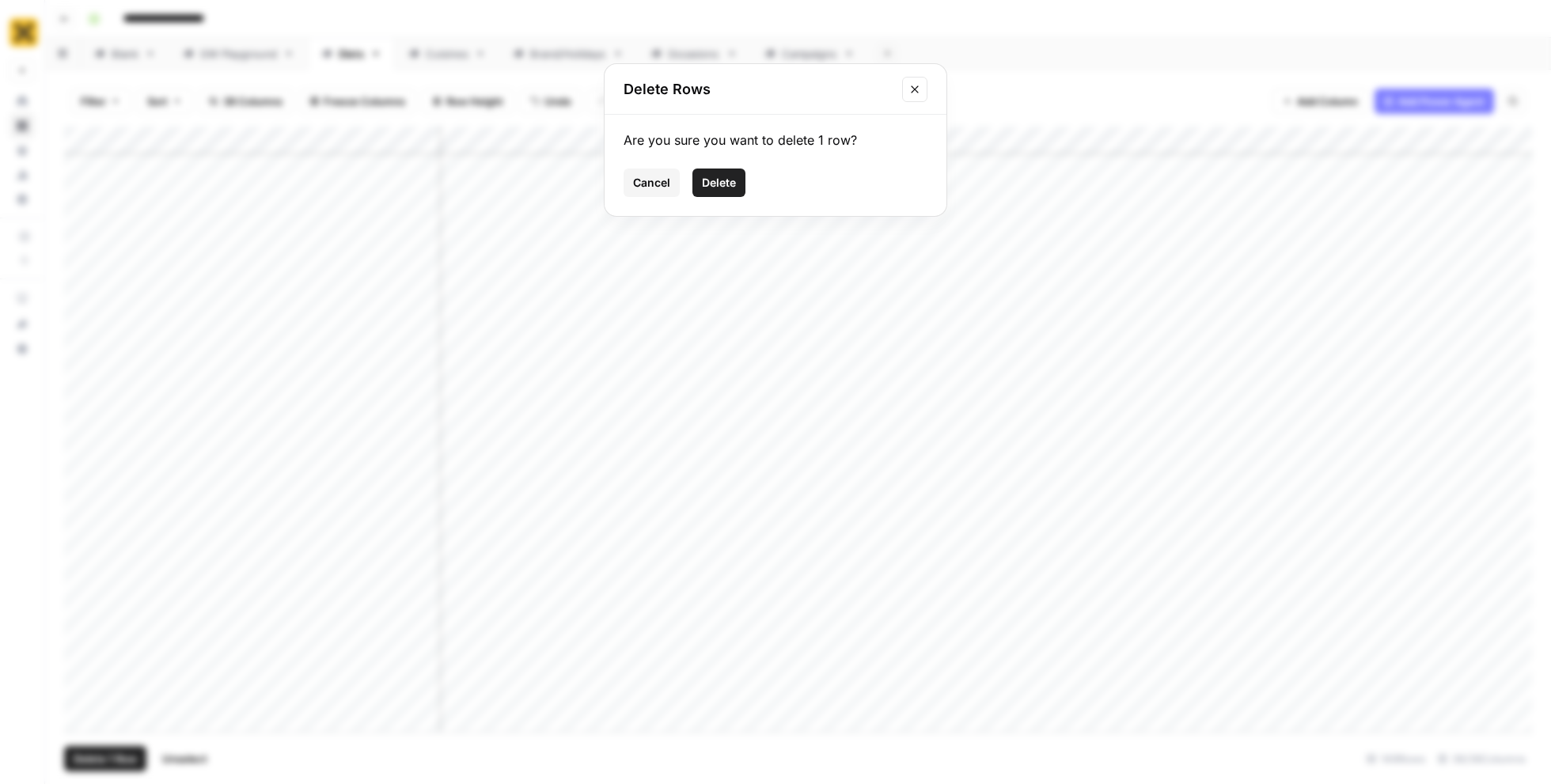
click at [732, 184] on span "Delete" at bounding box center [719, 182] width 34 height 15
